Goal: Transaction & Acquisition: Purchase product/service

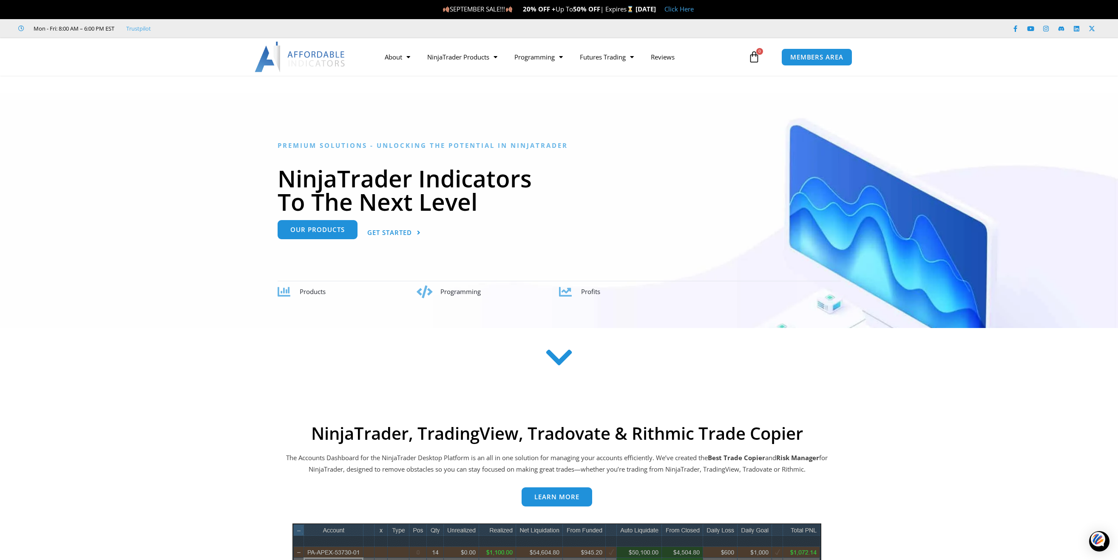
click at [341, 231] on span "Our Products" at bounding box center [317, 230] width 54 height 6
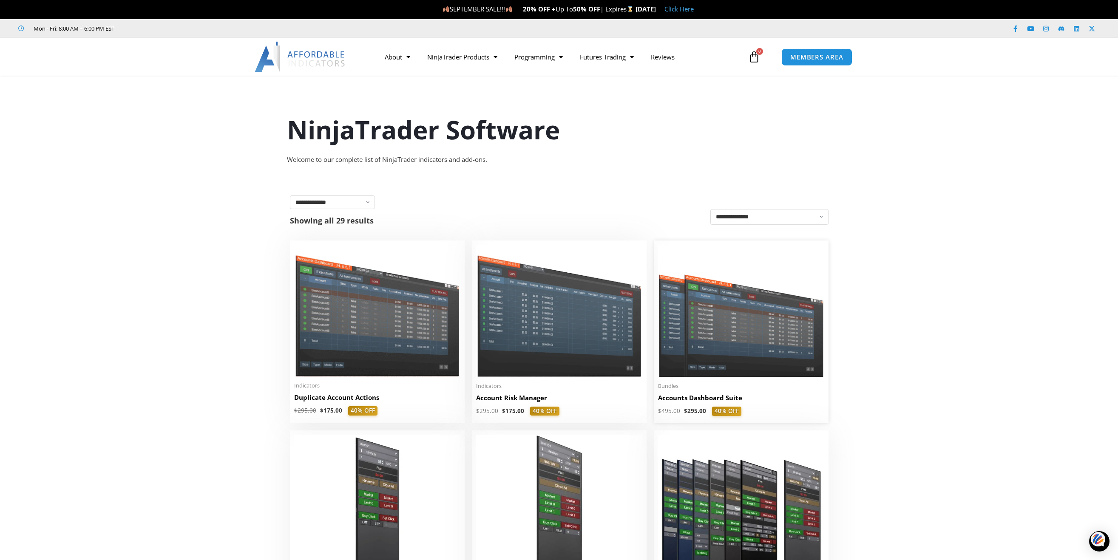
click at [720, 327] on img at bounding box center [741, 311] width 166 height 133
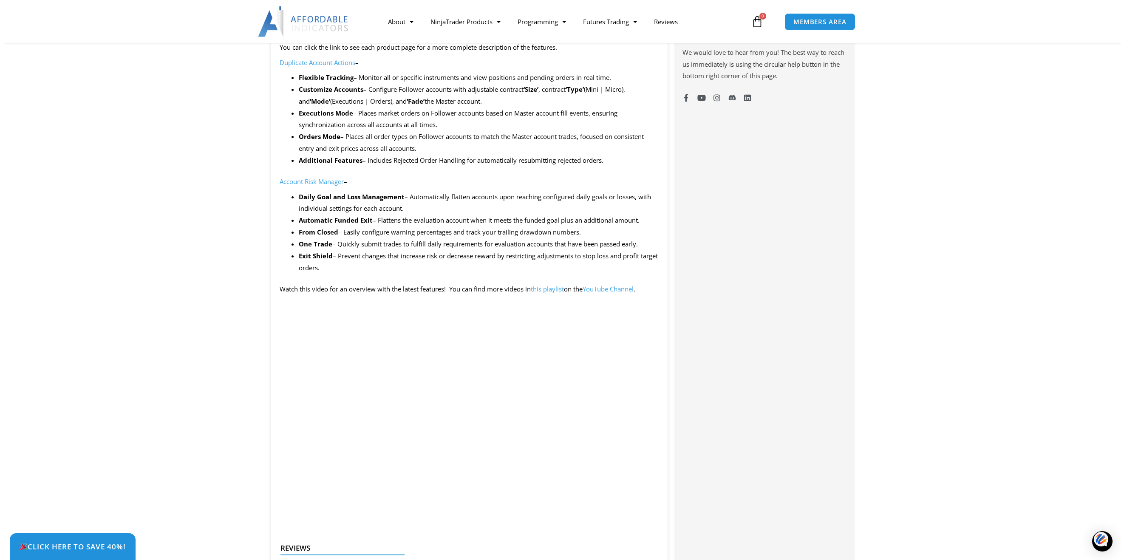
scroll to position [680, 0]
